Goal: Information Seeking & Learning: Learn about a topic

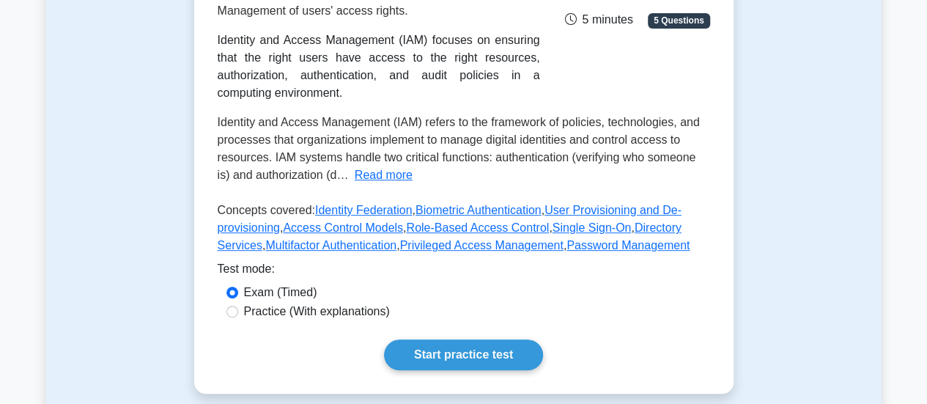
scroll to position [274, 0]
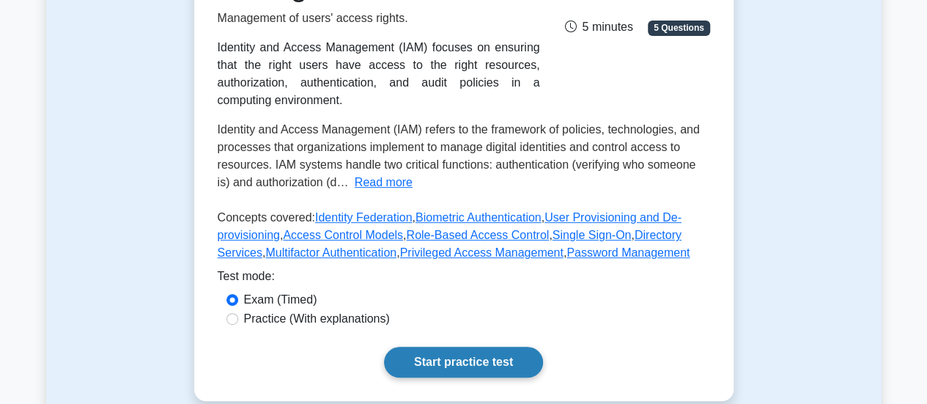
click at [492, 350] on link "Start practice test" at bounding box center [463, 362] width 159 height 31
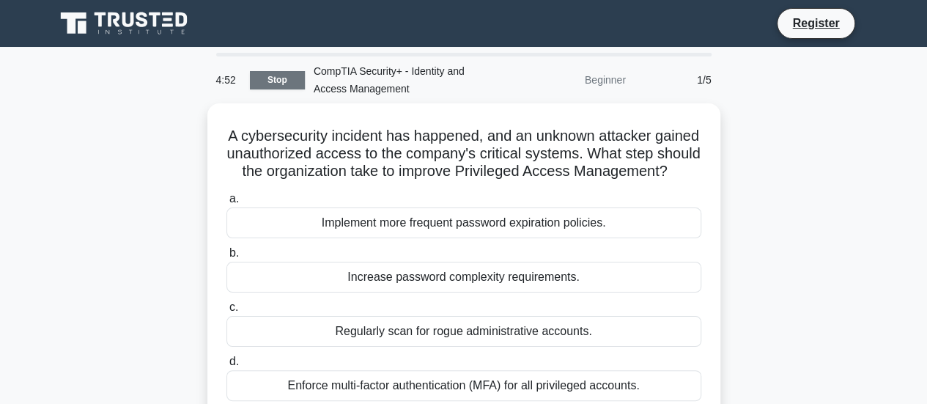
click at [287, 83] on link "Stop" at bounding box center [277, 80] width 55 height 18
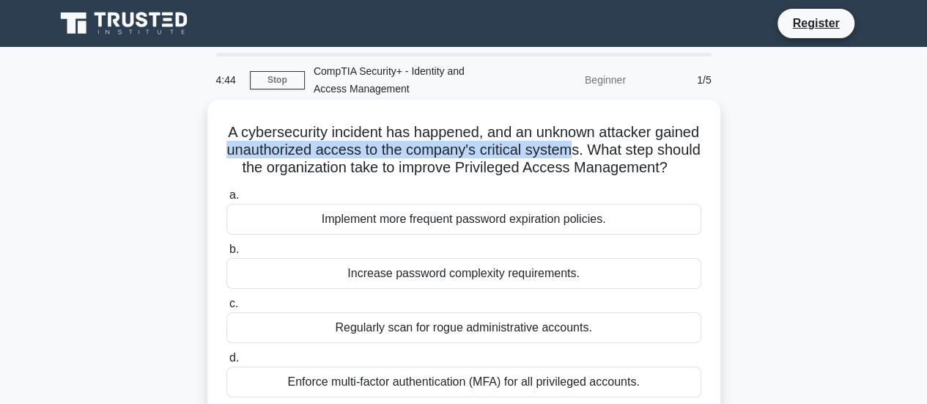
drag, startPoint x: 284, startPoint y: 152, endPoint x: 637, endPoint y: 143, distance: 354.0
click at [637, 143] on h5 "A cybersecurity incident has happened, and an unknown attacker gained unauthori…" at bounding box center [464, 150] width 478 height 54
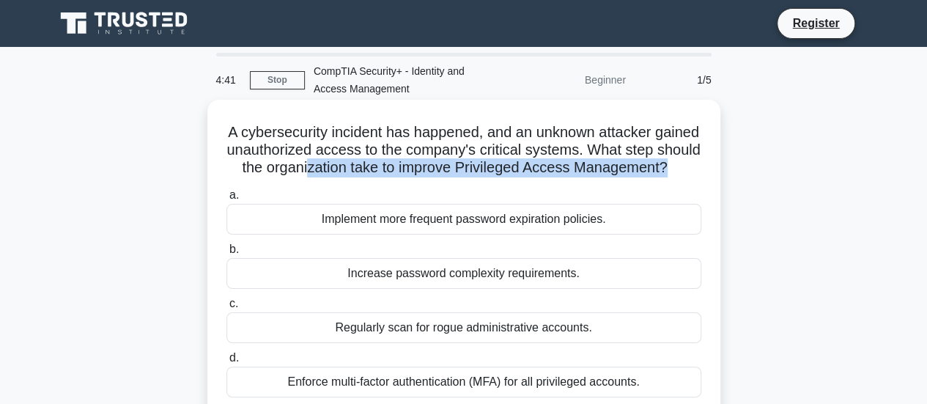
drag, startPoint x: 404, startPoint y: 171, endPoint x: 500, endPoint y: 197, distance: 99.5
click at [500, 197] on div "A cybersecurity incident has happened, and an unknown attacker gained unauthori…" at bounding box center [463, 258] width 501 height 306
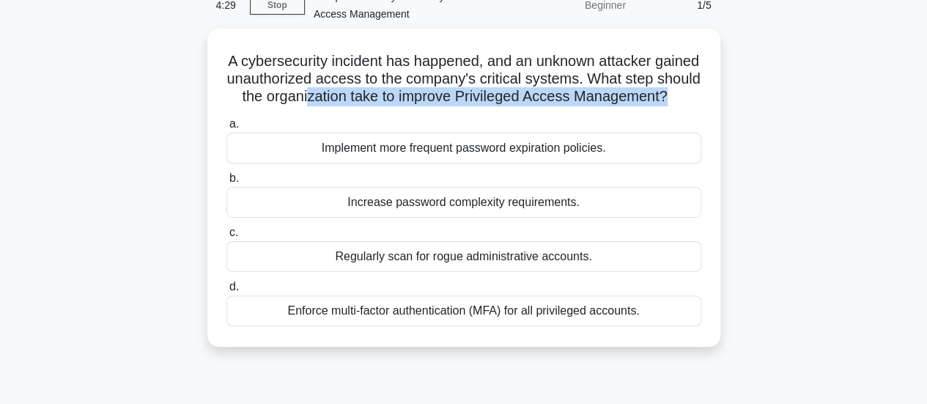
scroll to position [59, 0]
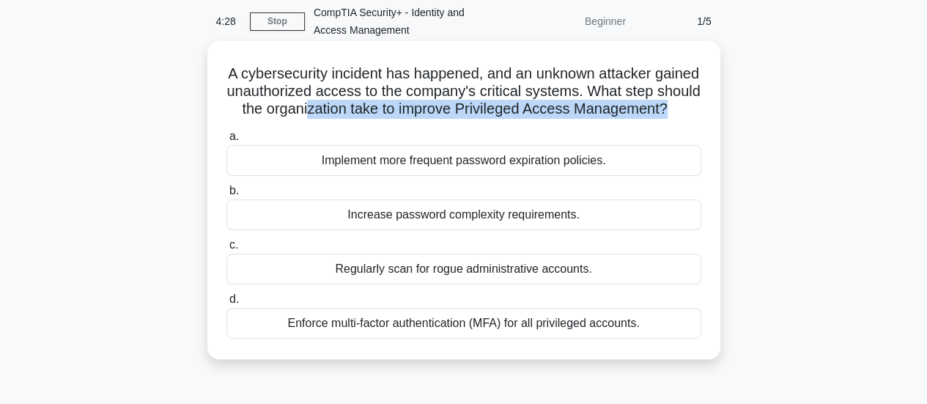
drag, startPoint x: 678, startPoint y: 330, endPoint x: 235, endPoint y: 80, distance: 509.2
click at [235, 80] on div "A cybersecurity incident has happened, and an unknown attacker gained unauthori…" at bounding box center [463, 200] width 501 height 306
copy div "A cybersecurity incident has happened, and an unknown attacker gained unauthori…"
click at [470, 338] on div "Enforce multi-factor authentication (MFA) for all privileged accounts." at bounding box center [463, 323] width 475 height 31
click at [226, 304] on input "d. Enforce multi-factor authentication (MFA) for all privileged accounts." at bounding box center [226, 300] width 0 height 10
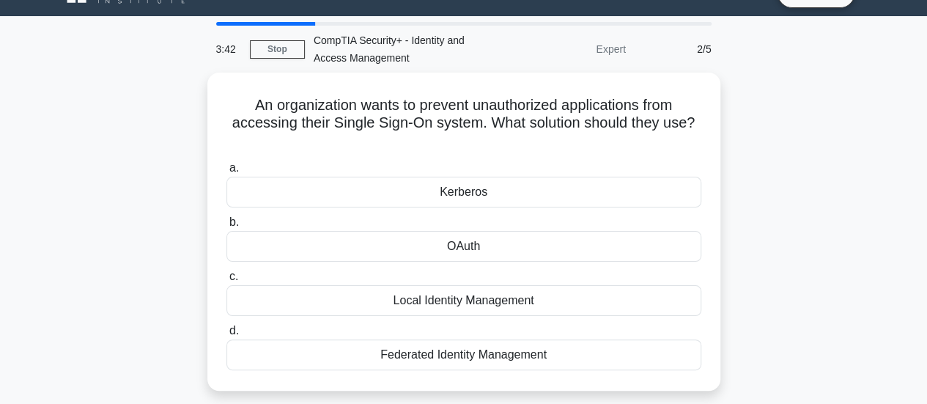
scroll to position [32, 0]
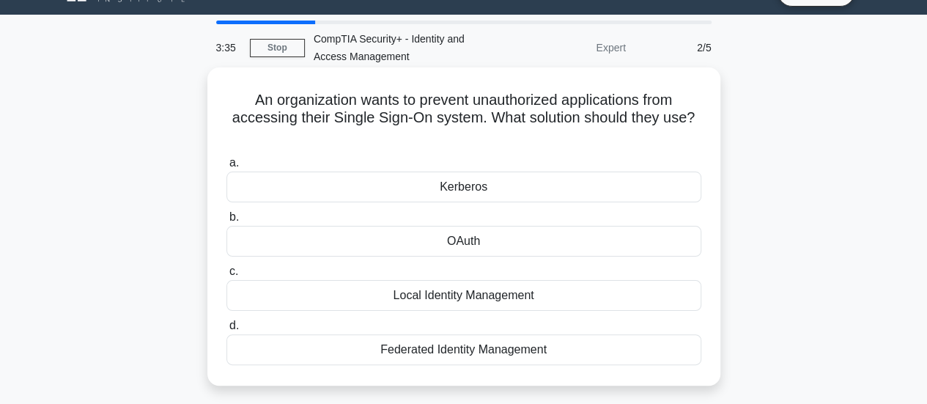
drag, startPoint x: 585, startPoint y: 348, endPoint x: 237, endPoint y: 102, distance: 425.7
click at [237, 102] on div "An organization wants to prevent unauthorized applications from accessing their…" at bounding box center [463, 226] width 501 height 306
copy div "An organization wants to prevent unauthorized applications from accessing their…"
click at [479, 254] on div "OAuth" at bounding box center [463, 241] width 475 height 31
click at [226, 222] on input "b. OAuth" at bounding box center [226, 217] width 0 height 10
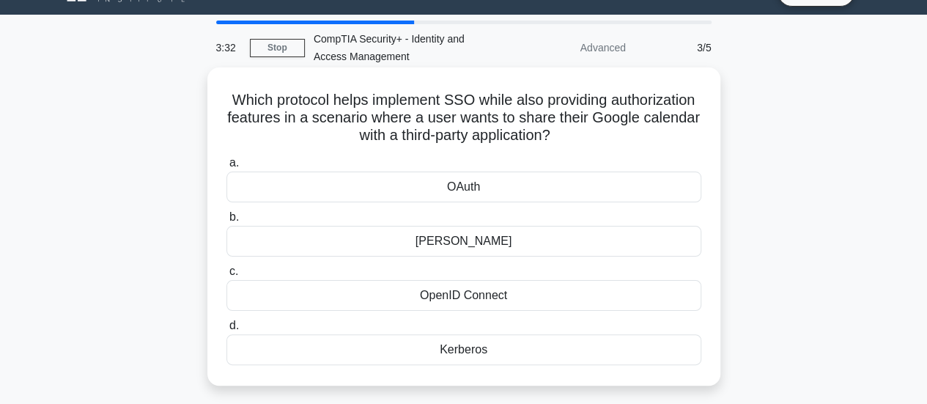
scroll to position [0, 0]
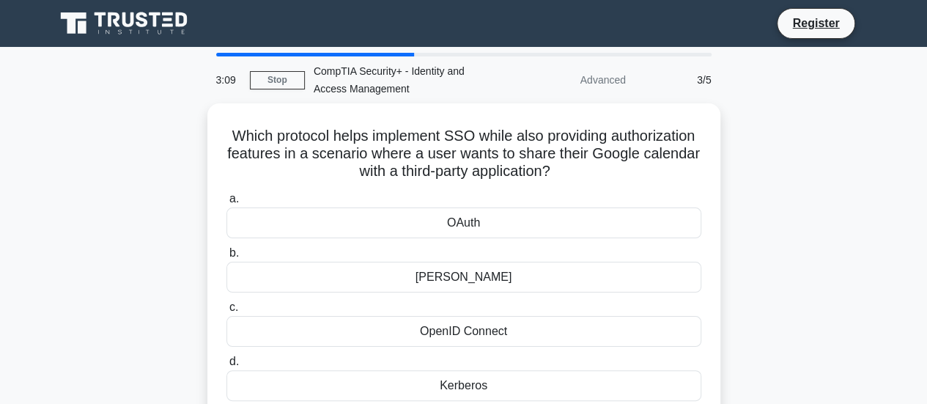
click at [821, 231] on div "Which protocol helps implement SSO while also providing authorization features …" at bounding box center [463, 271] width 835 height 336
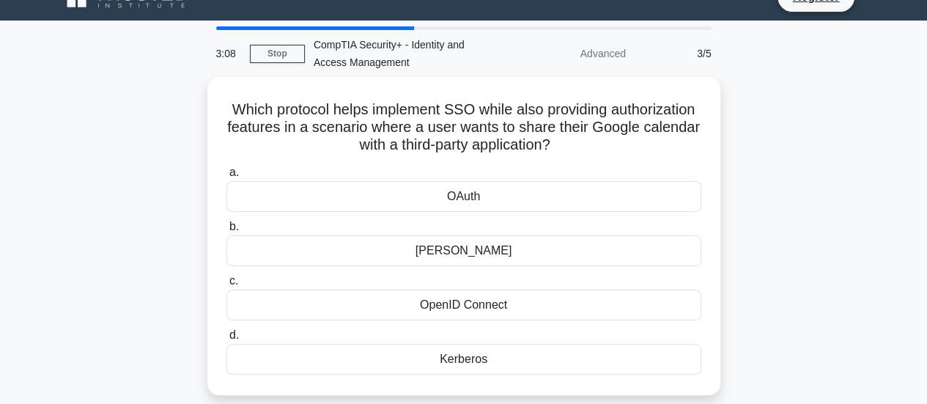
scroll to position [29, 0]
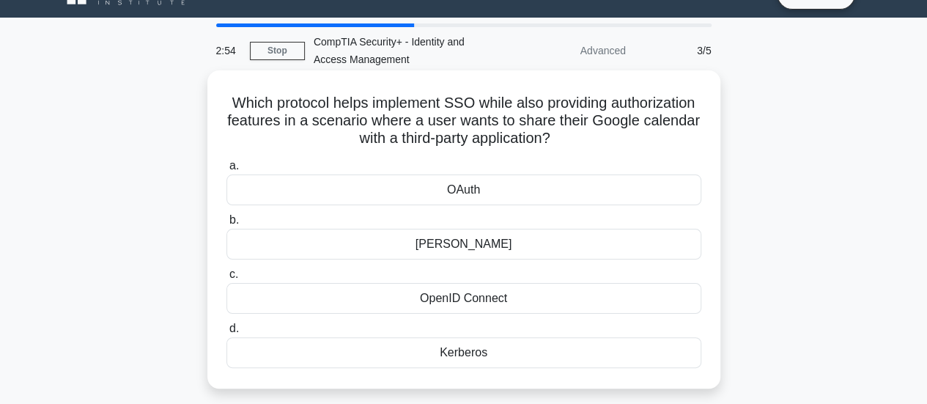
drag, startPoint x: 268, startPoint y: 98, endPoint x: 478, endPoint y: 352, distance: 329.3
click at [478, 352] on div "Which protocol helps implement SSO while also providing authorization features …" at bounding box center [463, 229] width 501 height 306
copy div "Which protocol helps implement SSO while also providing authorization features …"
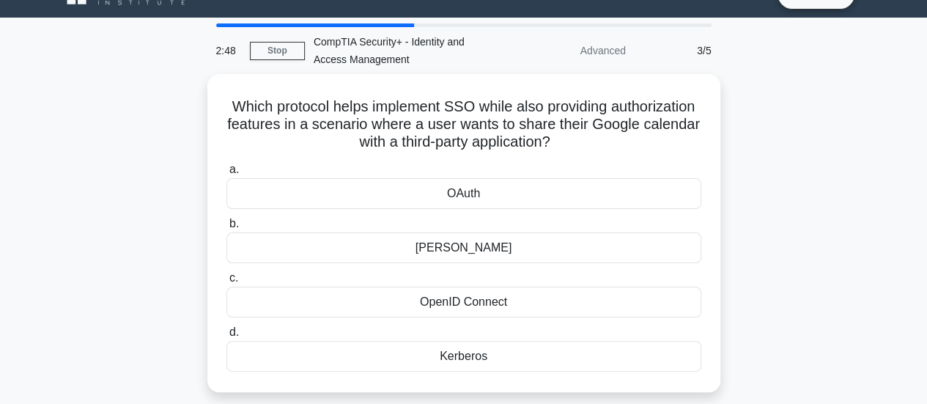
click at [822, 248] on div "Which protocol helps implement SSO while also providing authorization features …" at bounding box center [463, 242] width 835 height 336
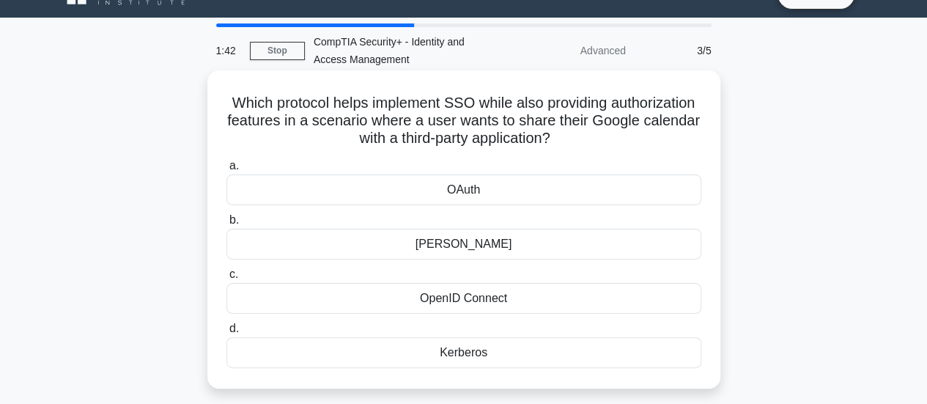
click at [382, 306] on div "OpenID Connect" at bounding box center [463, 298] width 475 height 31
click at [226, 279] on input "c. OpenID Connect" at bounding box center [226, 275] width 0 height 10
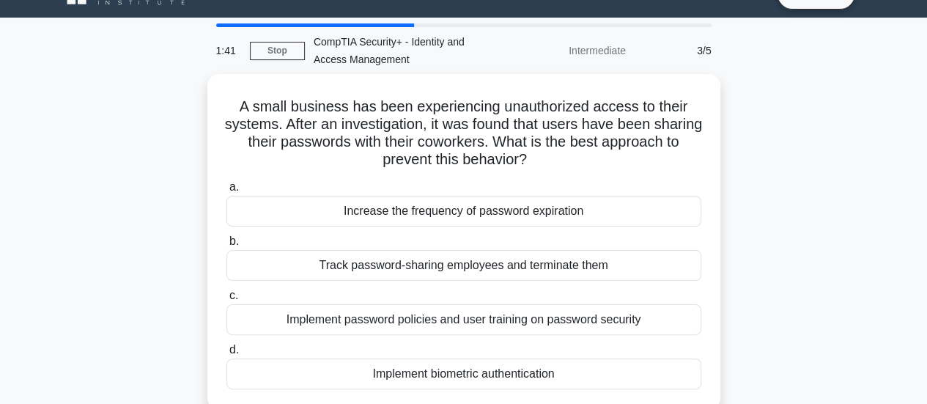
scroll to position [0, 0]
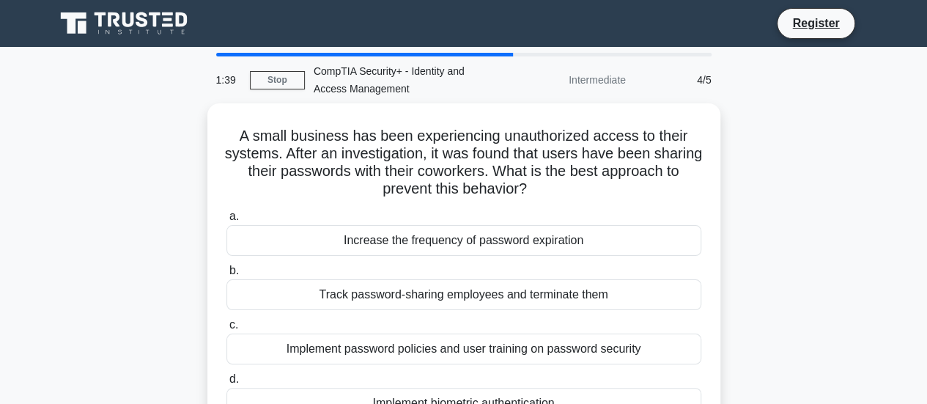
click at [786, 193] on div "A small business has been experiencing unauthorized access to their systems. Af…" at bounding box center [463, 279] width 835 height 353
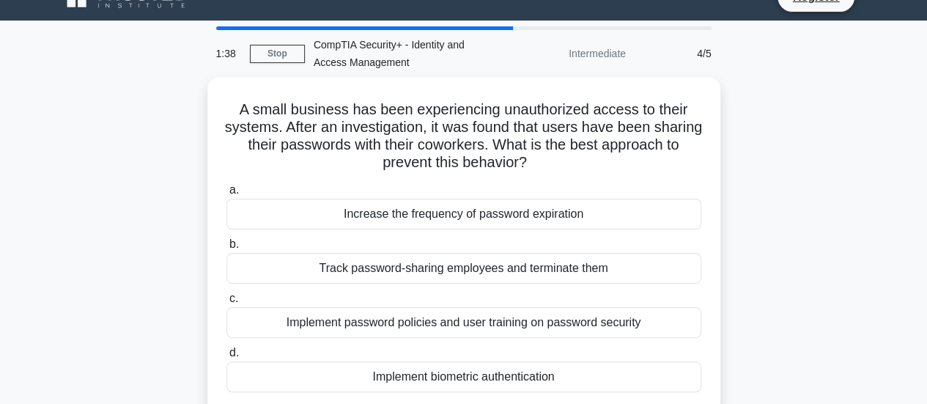
scroll to position [29, 0]
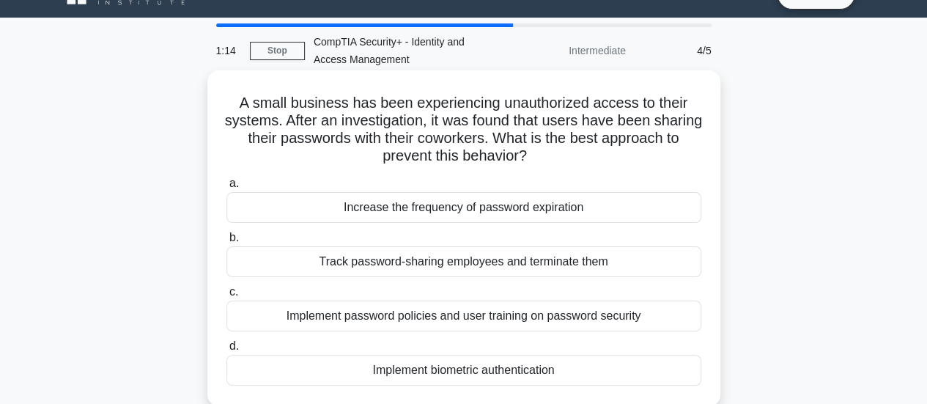
drag, startPoint x: 576, startPoint y: 371, endPoint x: 220, endPoint y: 97, distance: 449.3
click at [220, 97] on div "A small business has been experiencing unauthorized access to their systems. Af…" at bounding box center [463, 238] width 501 height 324
copy div "A small business has been experiencing unauthorized access to their systems. Af…"
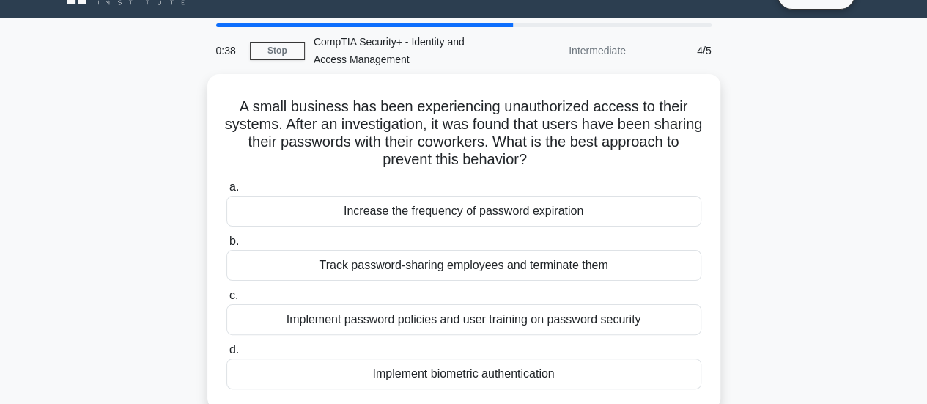
click at [778, 222] on div "A small business has been experiencing unauthorized access to their systems. Af…" at bounding box center [463, 250] width 835 height 353
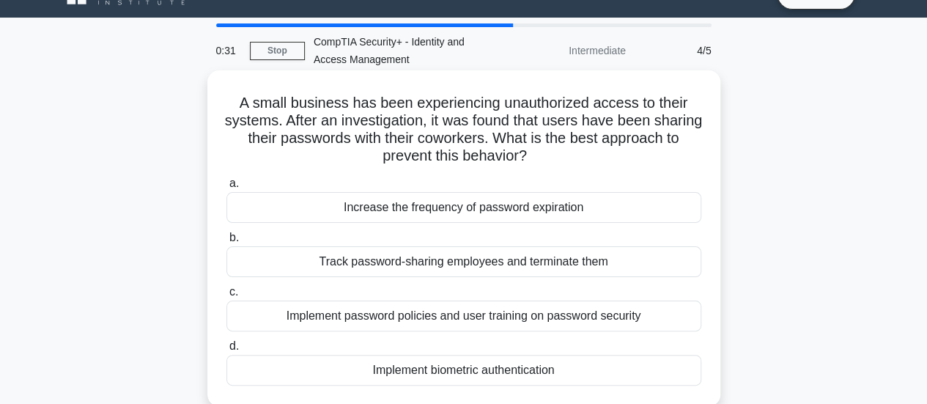
click at [343, 317] on div "Implement password policies and user training on password security" at bounding box center [463, 315] width 475 height 31
click at [226, 297] on input "c. Implement password policies and user training on password security" at bounding box center [226, 292] width 0 height 10
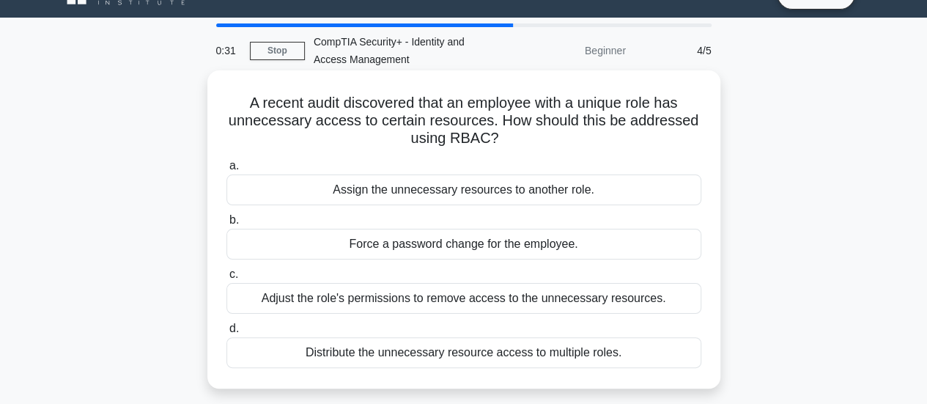
scroll to position [0, 0]
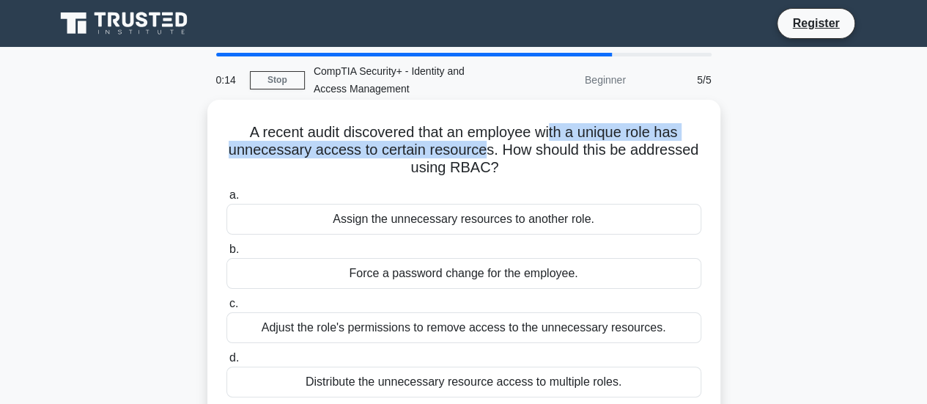
drag, startPoint x: 551, startPoint y: 132, endPoint x: 488, endPoint y: 147, distance: 64.9
click at [488, 147] on h5 "A recent audit discovered that an employee with a unique role has unnecessary a…" at bounding box center [464, 150] width 478 height 54
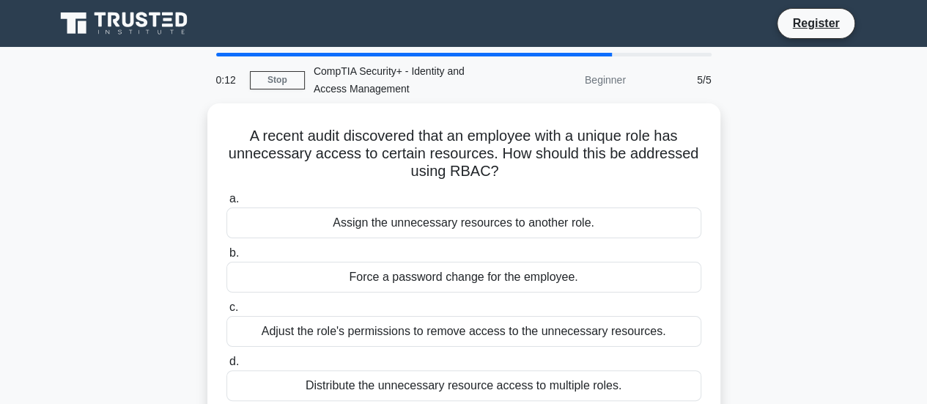
click at [782, 164] on div "A recent audit discovered that an employee with a unique role has unnecessary a…" at bounding box center [463, 271] width 835 height 336
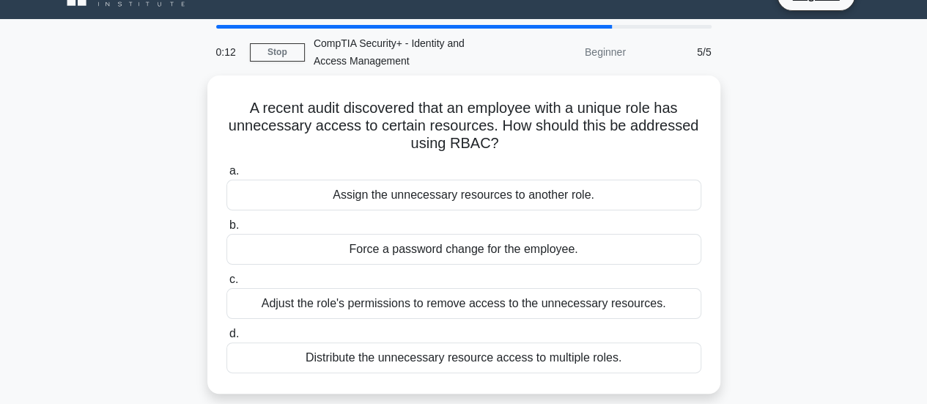
scroll to position [29, 0]
